Goal: Information Seeking & Learning: Learn about a topic

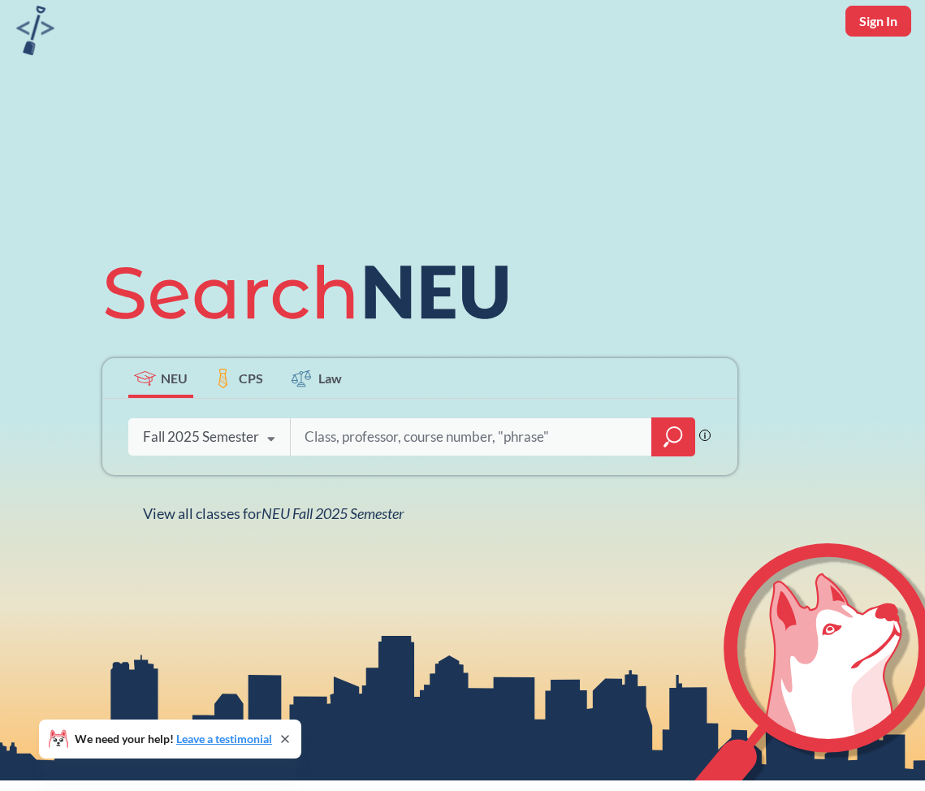
scroll to position [64, 0]
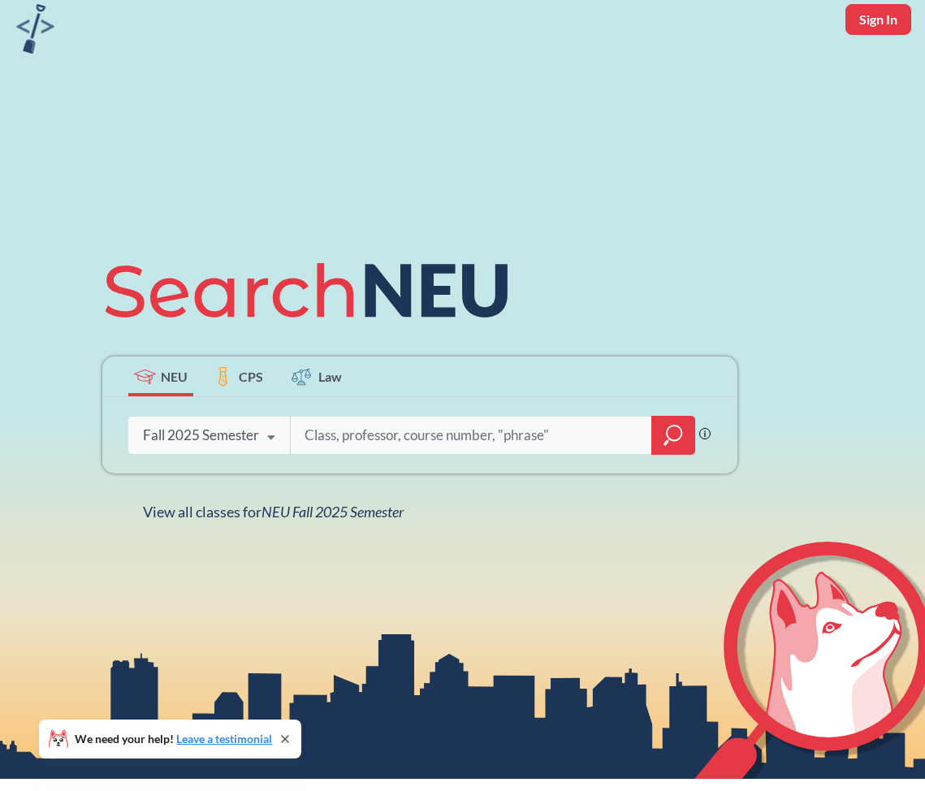
click at [229, 435] on div "Fall 2025 Semester" at bounding box center [201, 435] width 116 height 18
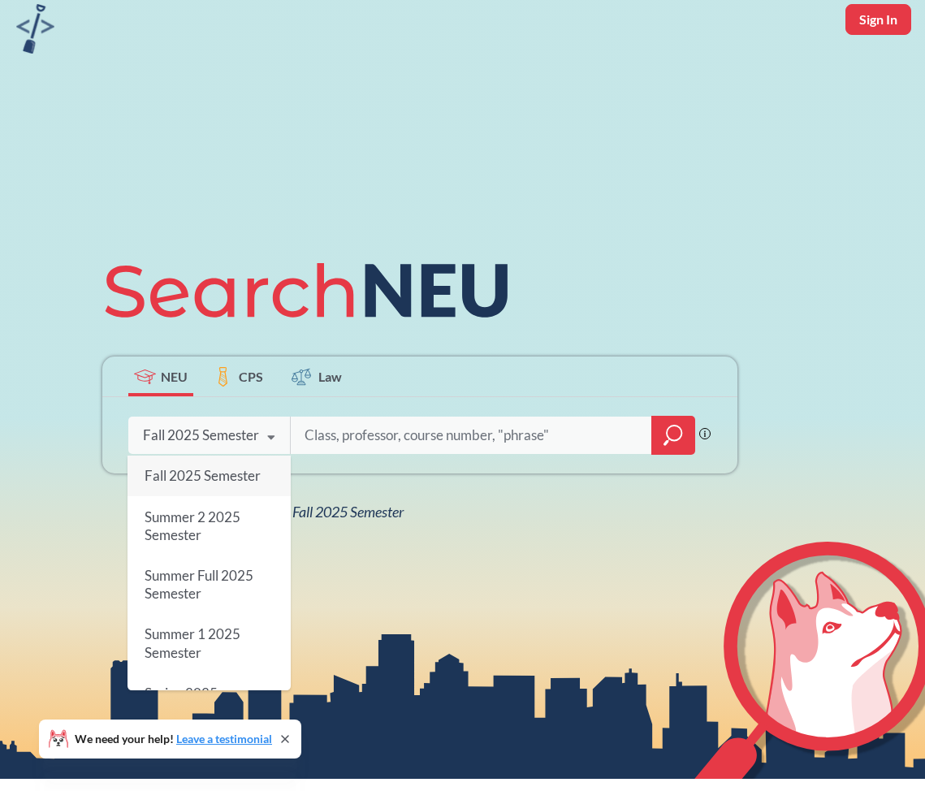
click at [239, 514] on span "Summer 2 2025 Semester" at bounding box center [192, 525] width 96 height 35
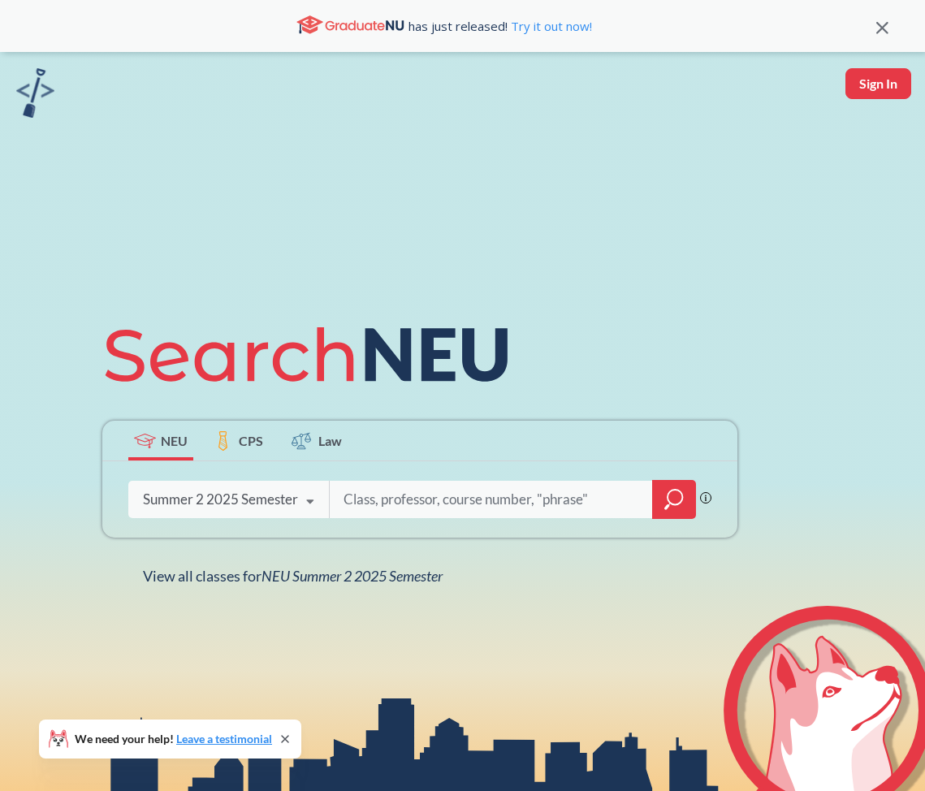
click at [388, 507] on input "search" at bounding box center [491, 499] width 299 height 34
type input "writing"
click at [670, 507] on icon "magnifying glass" at bounding box center [673, 499] width 19 height 23
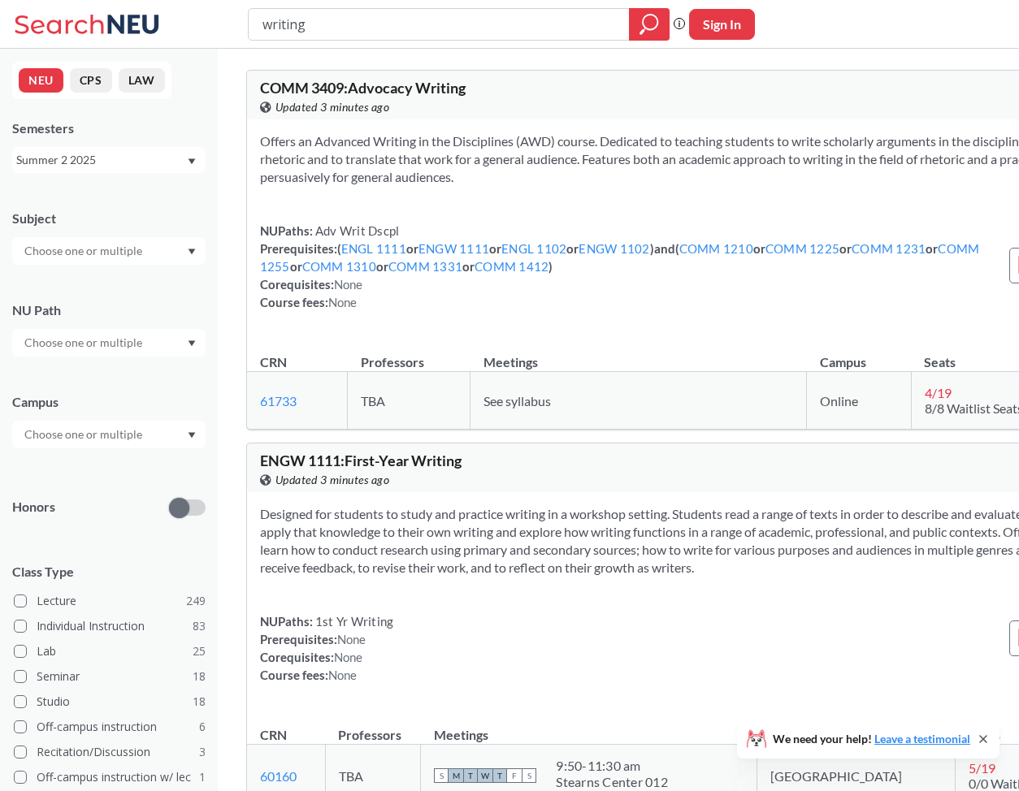
click at [148, 158] on div "Summer 2 2025" at bounding box center [101, 160] width 170 height 18
click at [116, 220] on div "Summer 1 2025" at bounding box center [108, 211] width 193 height 45
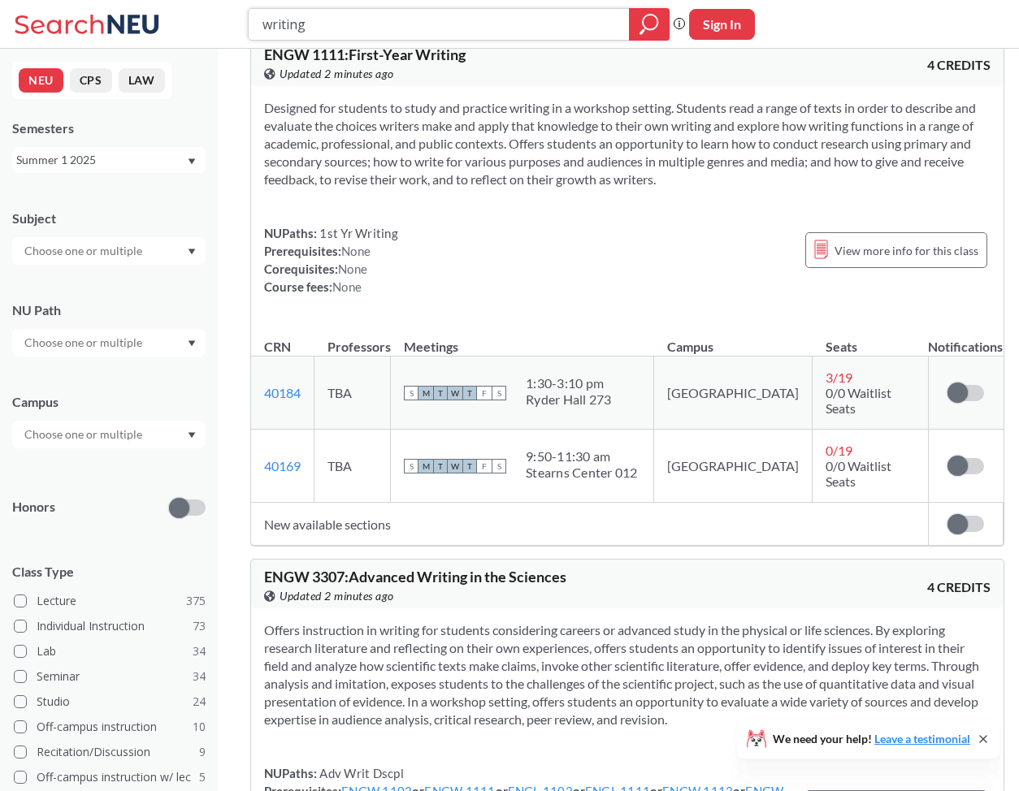
scroll to position [655, 0]
